Goal: Obtain resource: Obtain resource

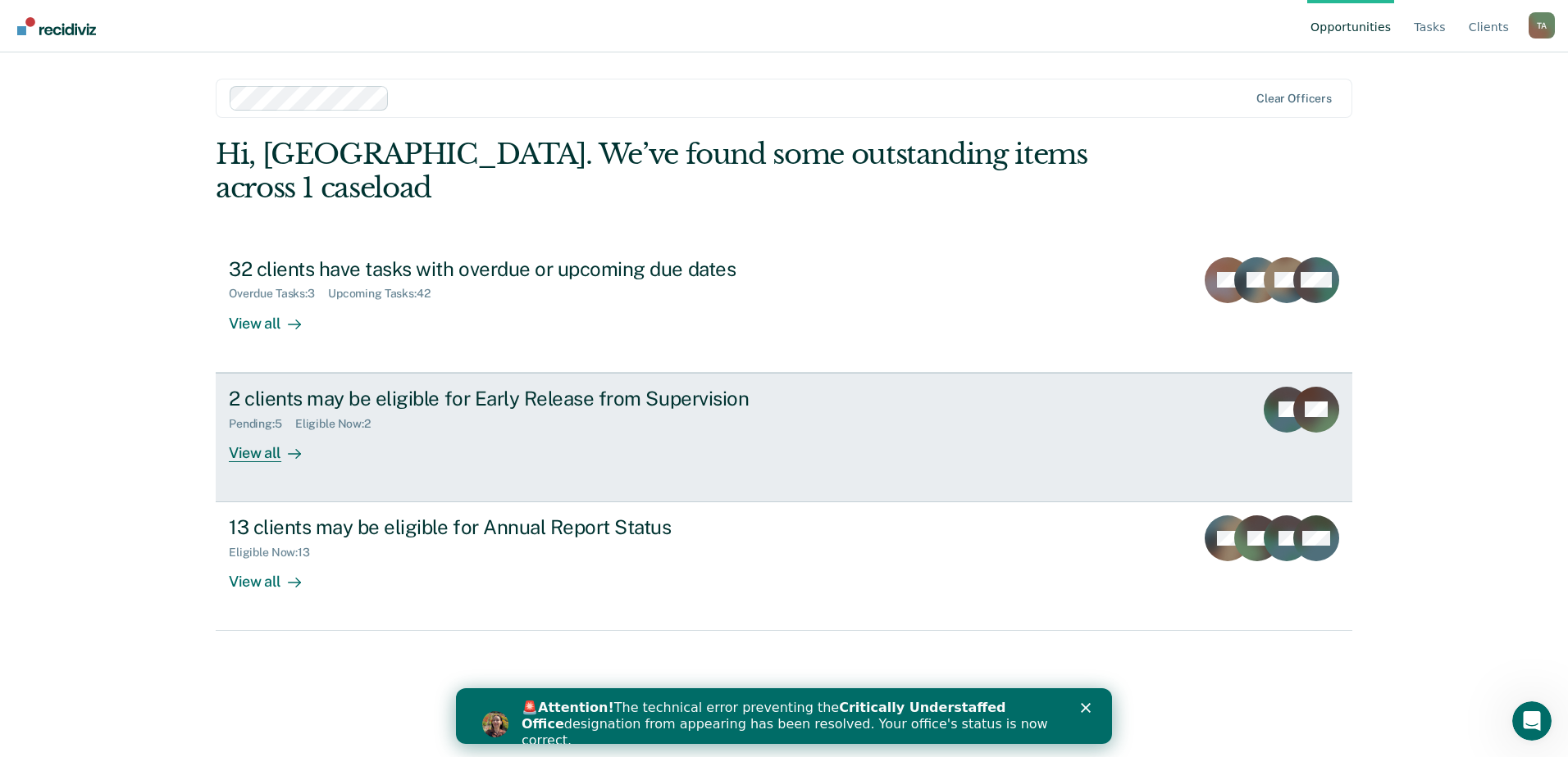
click at [583, 404] on div "2 clients may be eligible for Early Release from Supervision Pending : 5 Eligib…" at bounding box center [536, 424] width 615 height 75
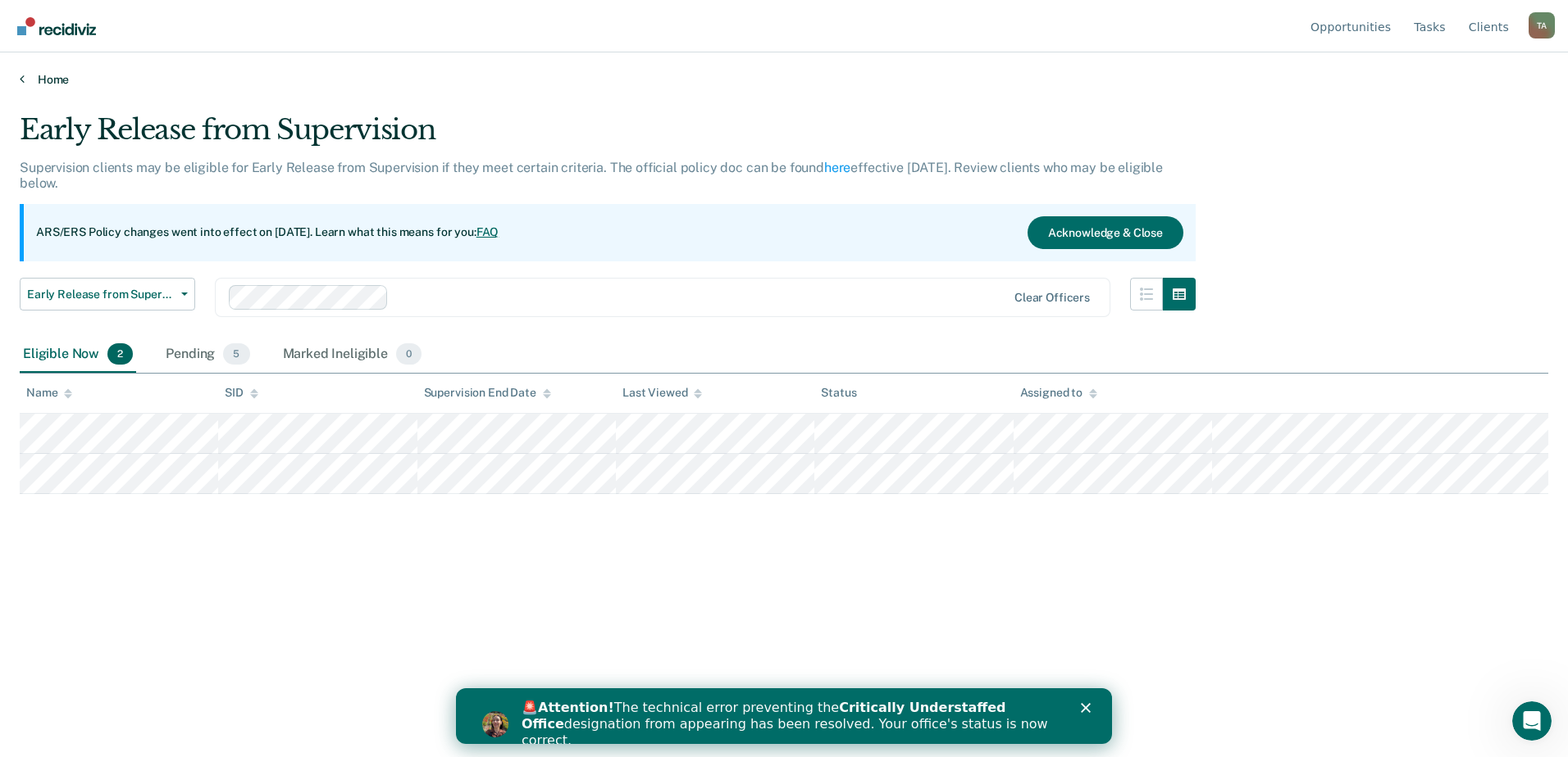
click at [35, 76] on link "Home" at bounding box center [784, 79] width 1528 height 14
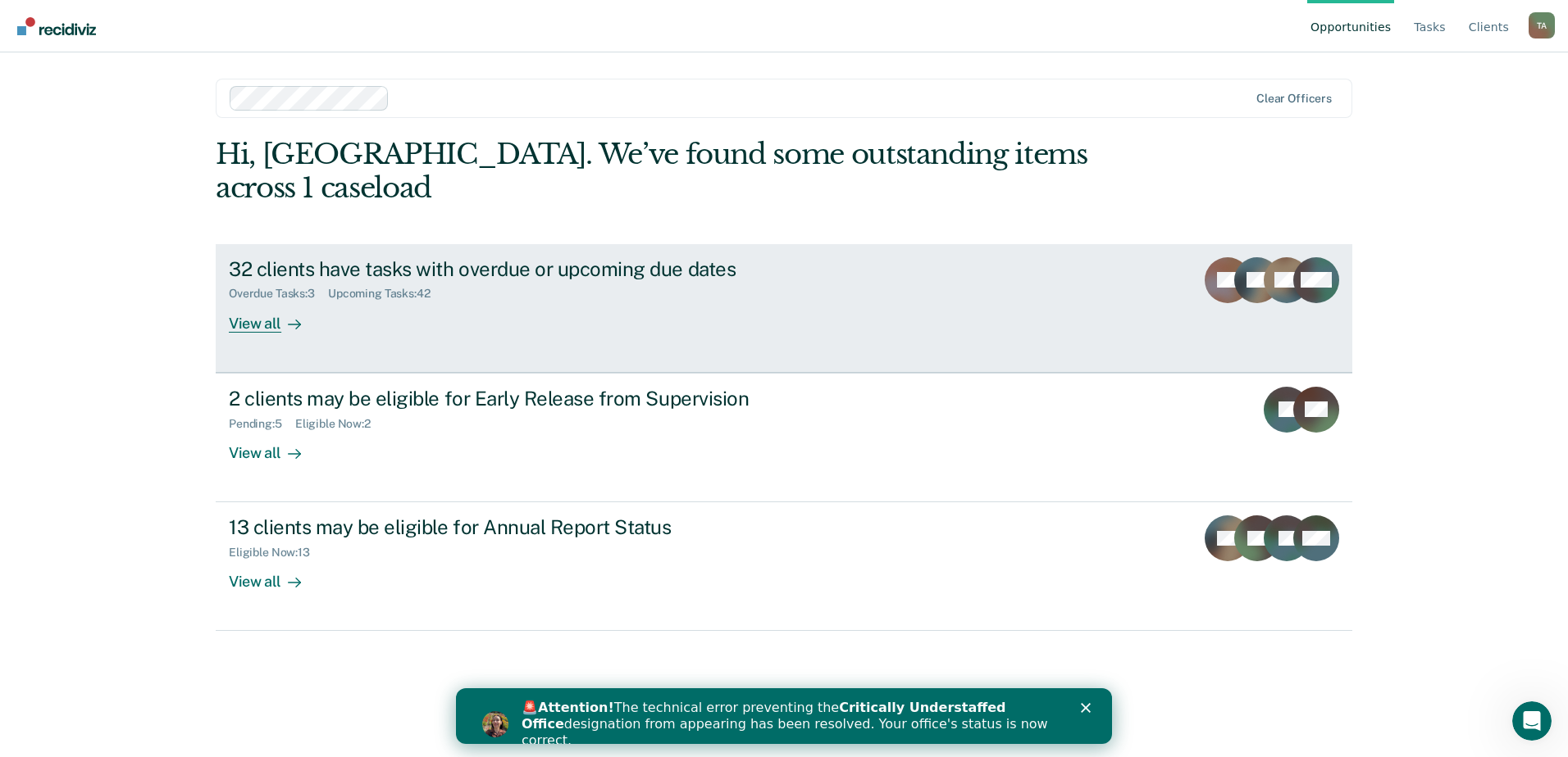
click at [532, 281] on div "Overdue Tasks : 3 Upcoming Tasks : 42" at bounding box center [516, 290] width 576 height 20
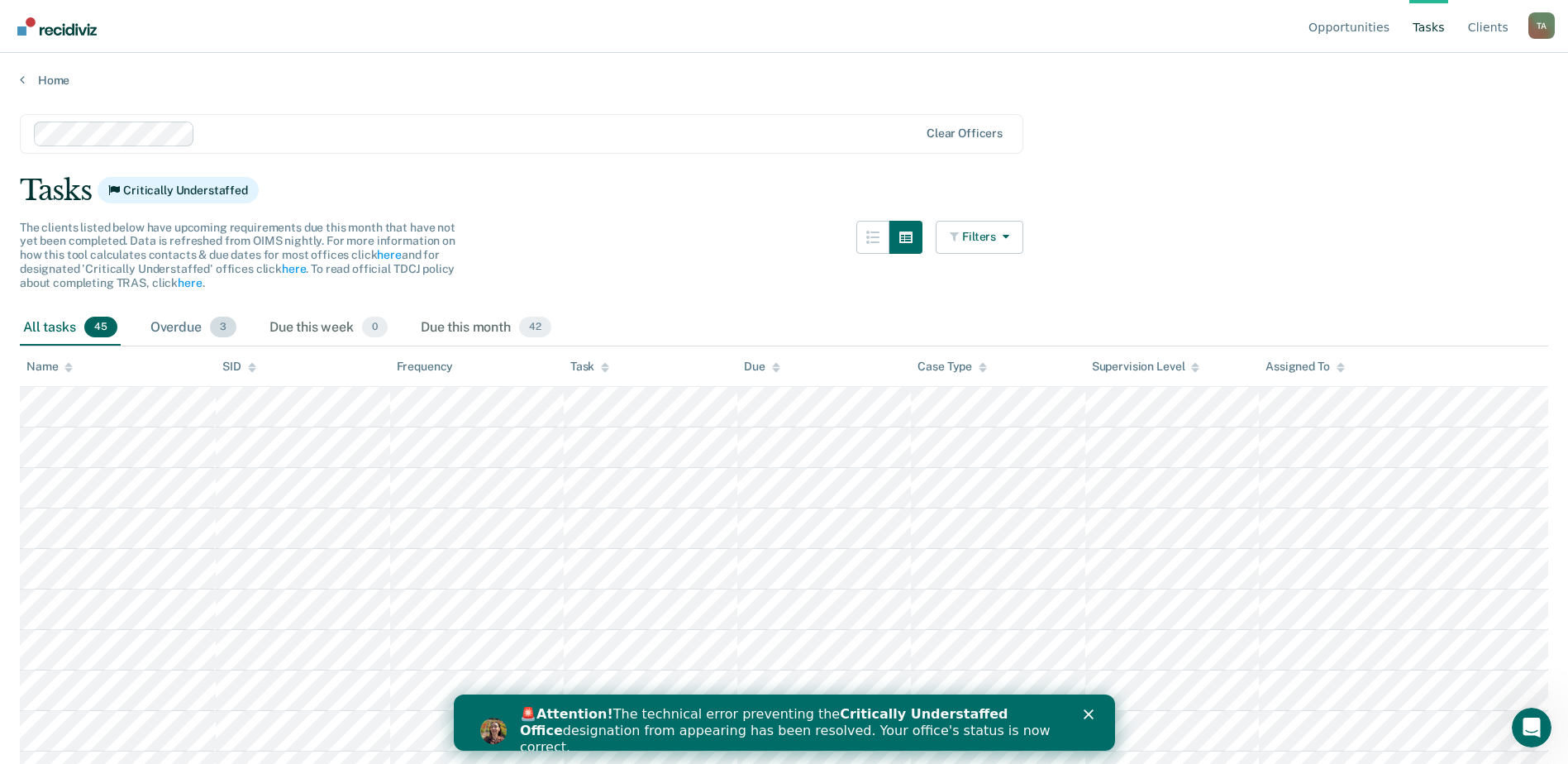
click at [199, 322] on div "Overdue 3" at bounding box center [193, 328] width 92 height 36
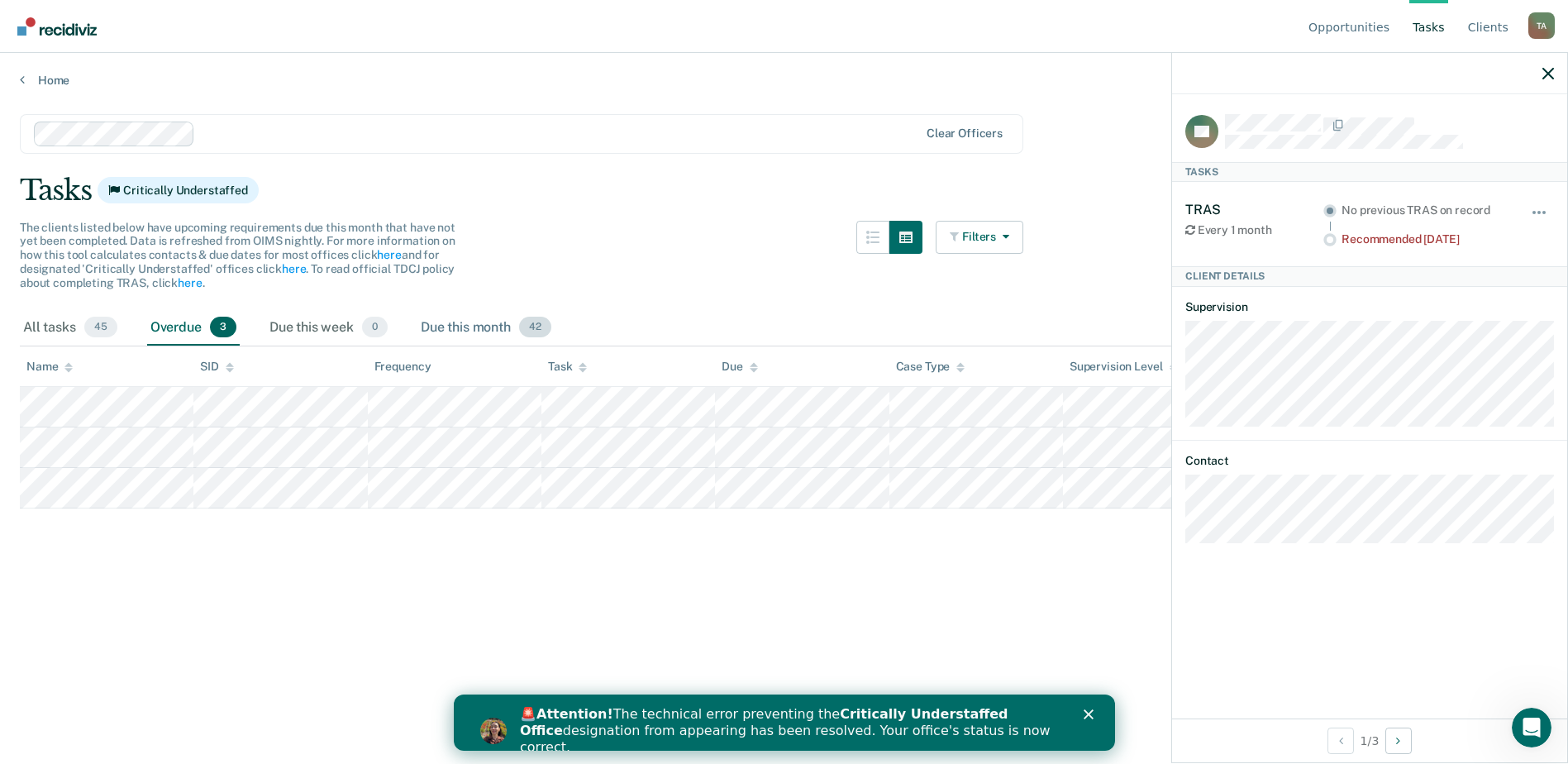
click at [482, 330] on div "Due this month 42" at bounding box center [485, 328] width 137 height 36
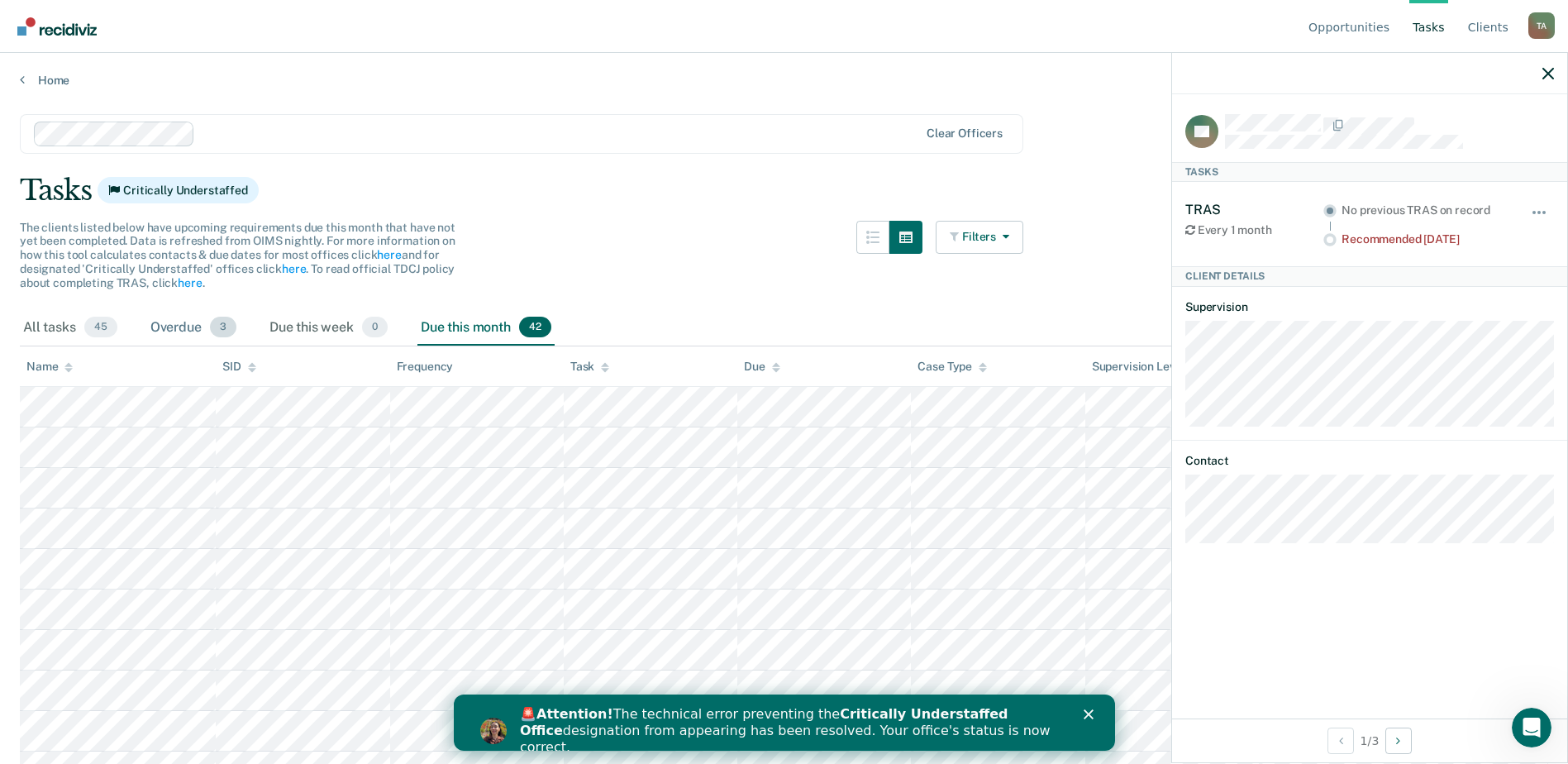
click at [170, 334] on div "Overdue 3" at bounding box center [193, 328] width 92 height 36
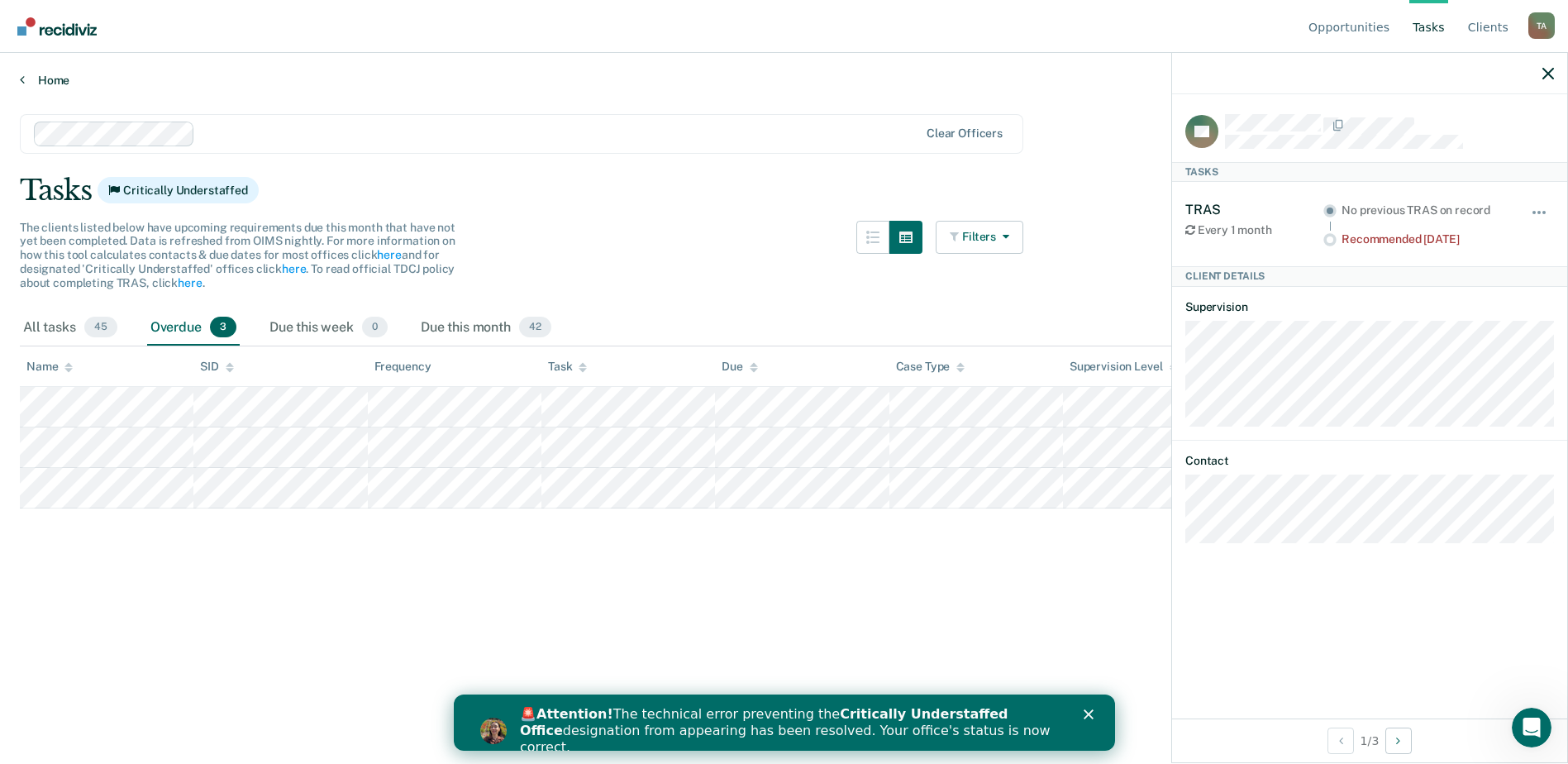
click at [45, 79] on link "Home" at bounding box center [783, 80] width 1528 height 15
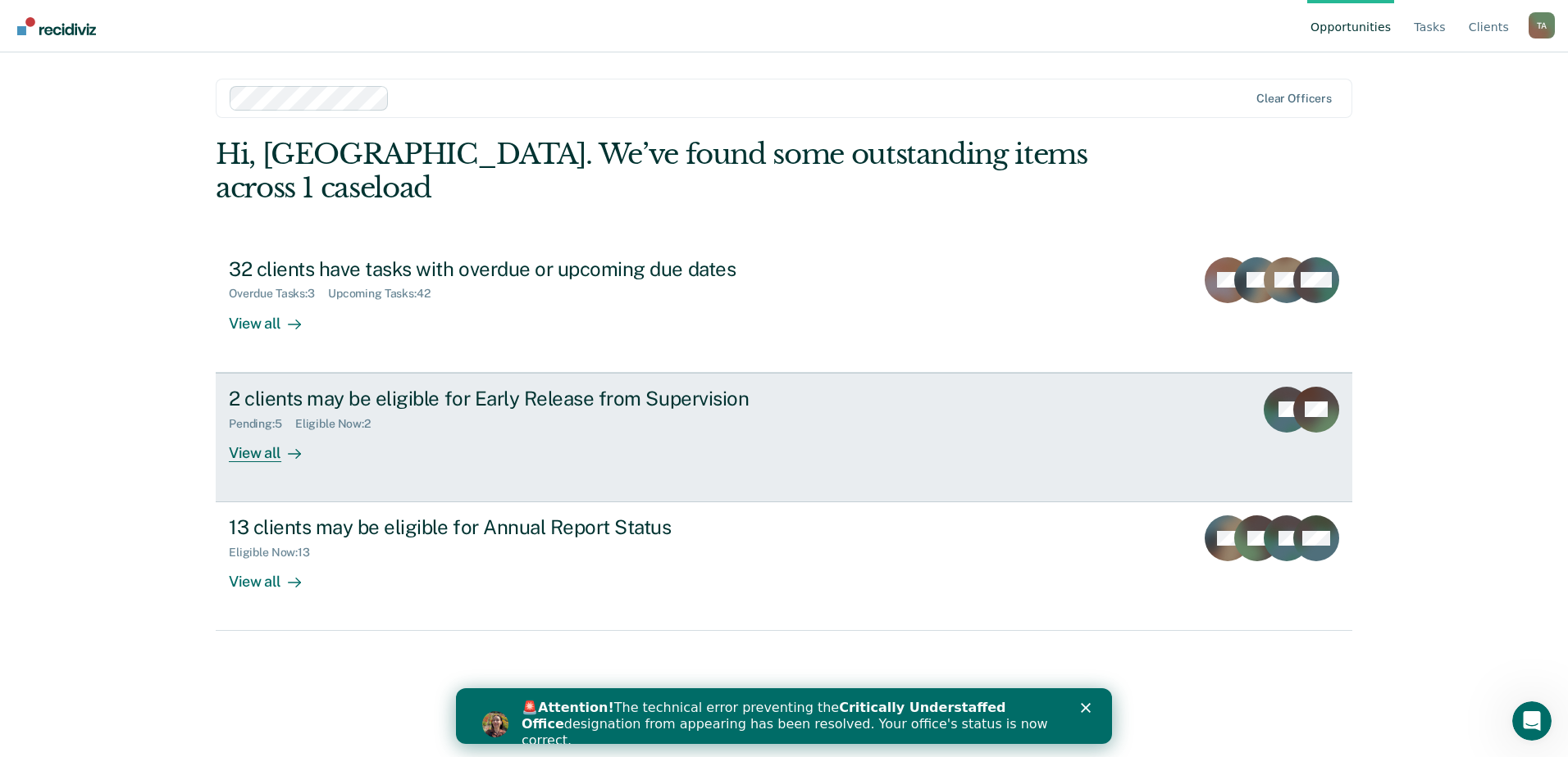
click at [402, 410] on div "2 clients may be eligible for Early Release from Supervision Pending : 5 Eligib…" at bounding box center [536, 424] width 615 height 75
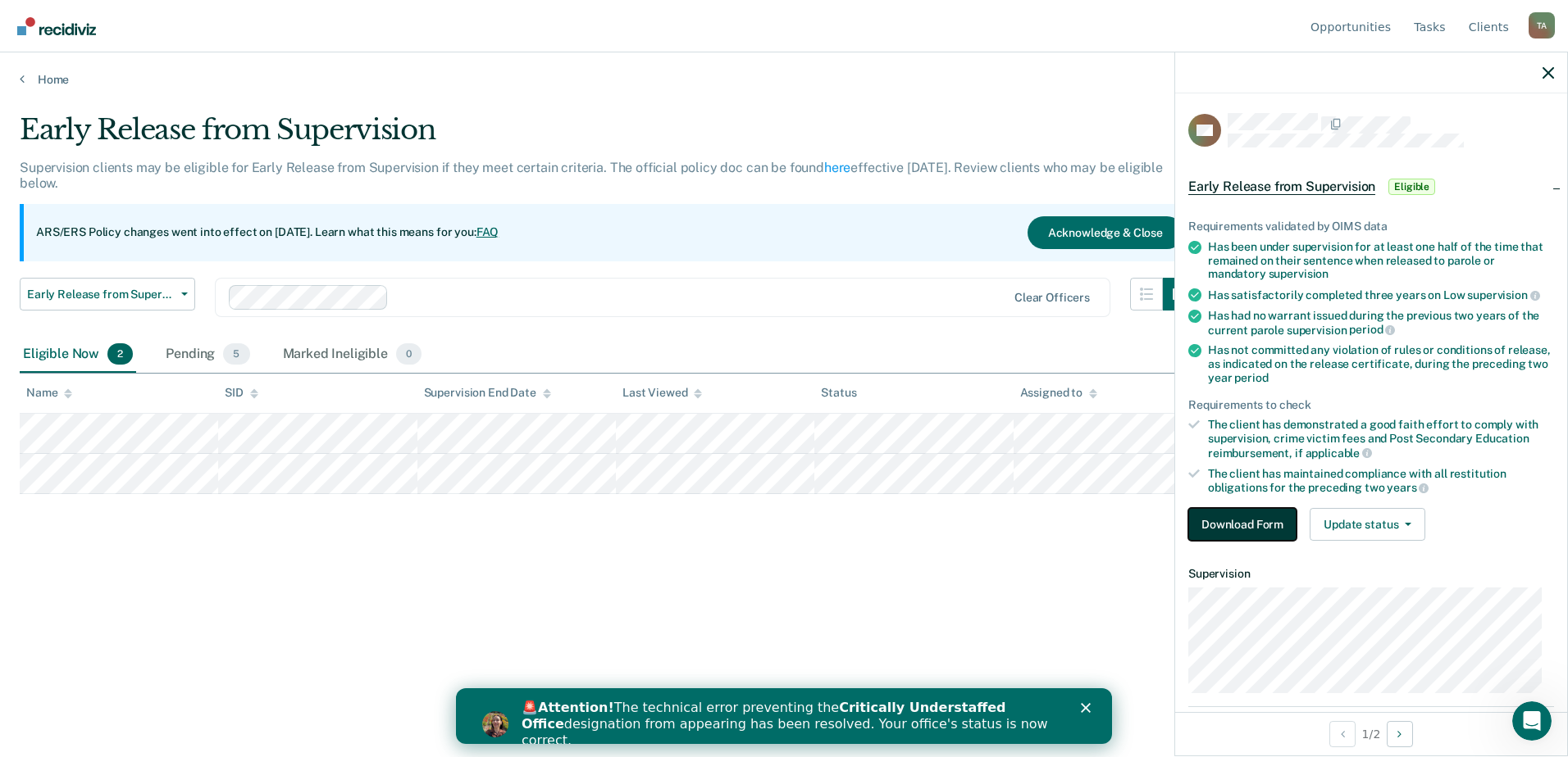
click at [1233, 530] on button "Download Form" at bounding box center [1243, 525] width 108 height 33
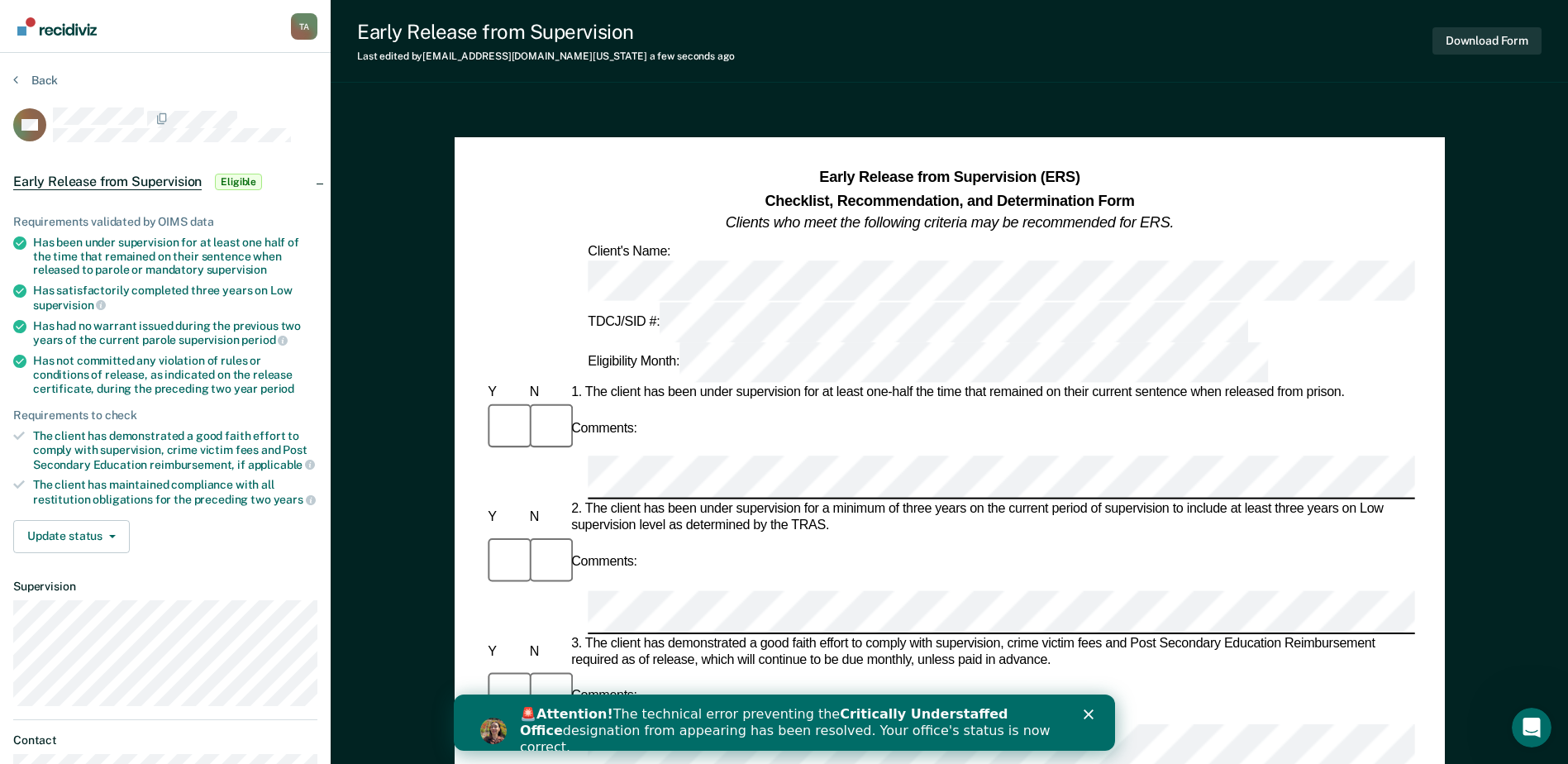
click at [766, 401] on div "Comments:" at bounding box center [949, 428] width 930 height 55
click at [937, 637] on div "3. The client has demonstrated a good faith effort to comply with supervision, …" at bounding box center [991, 653] width 847 height 33
click at [1457, 50] on button "Download Form" at bounding box center [1487, 41] width 109 height 27
